Goal: Go to known website: Access a specific website the user already knows

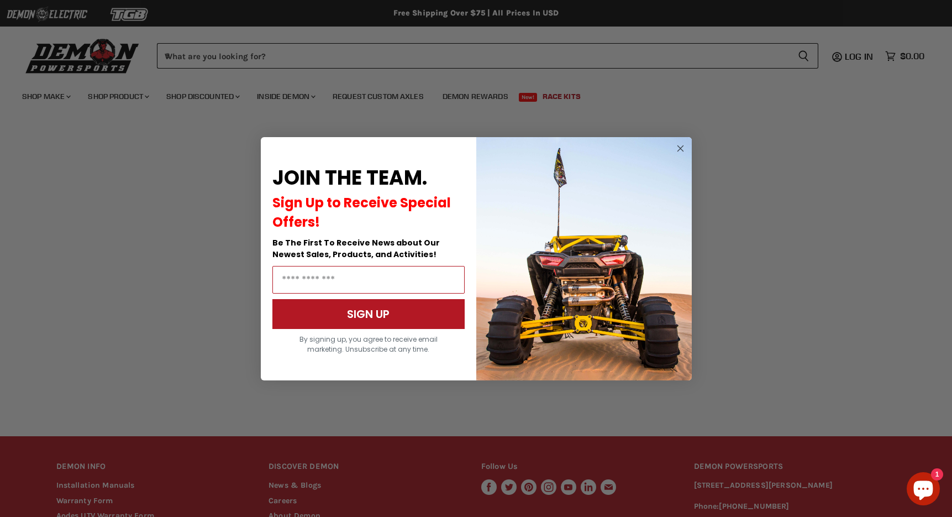
scroll to position [146, 0]
